Goal: Information Seeking & Learning: Learn about a topic

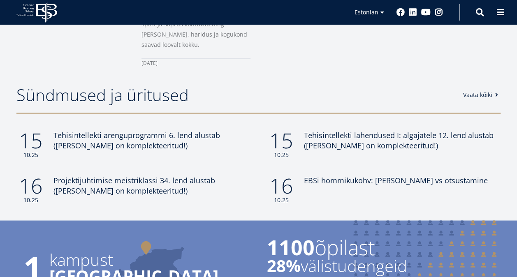
scroll to position [677, 0]
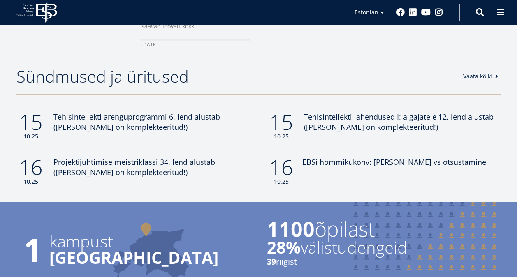
click at [398, 157] on span "EBSi hommikukohv: Kaasamine vs otsustamine" at bounding box center [394, 162] width 184 height 10
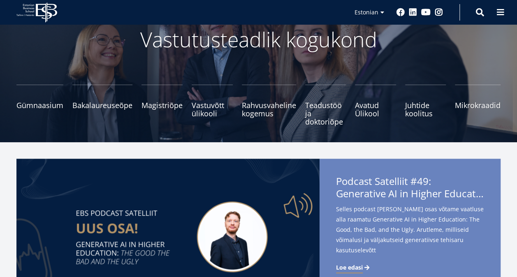
scroll to position [88, 0]
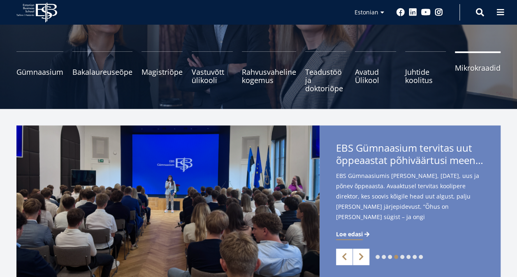
click at [465, 67] on span "Mikrokraadid" at bounding box center [478, 68] width 46 height 8
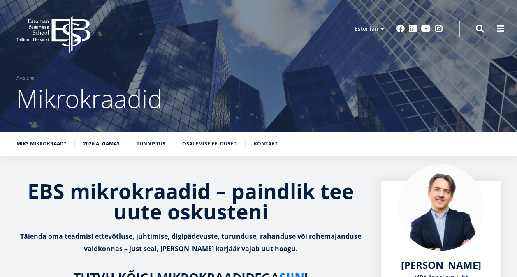
scroll to position [16, 0]
